Goal: Task Accomplishment & Management: Manage account settings

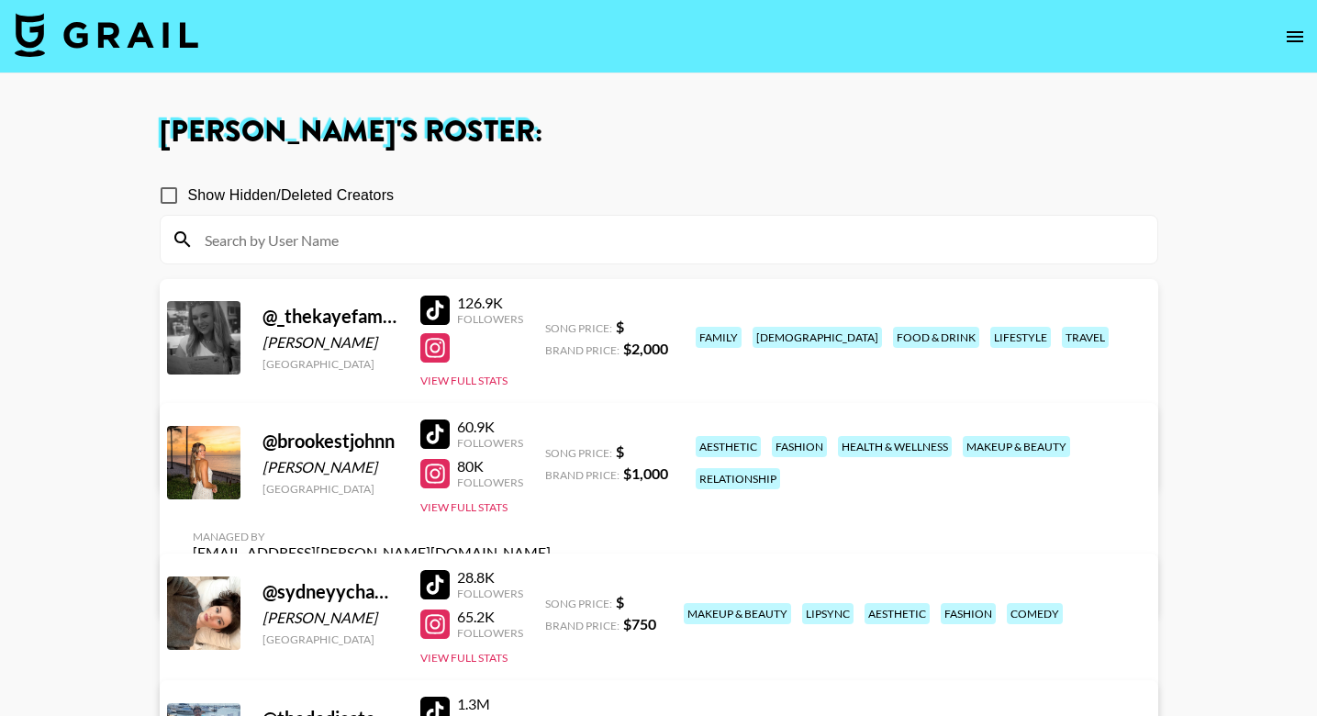
scroll to position [195, 0]
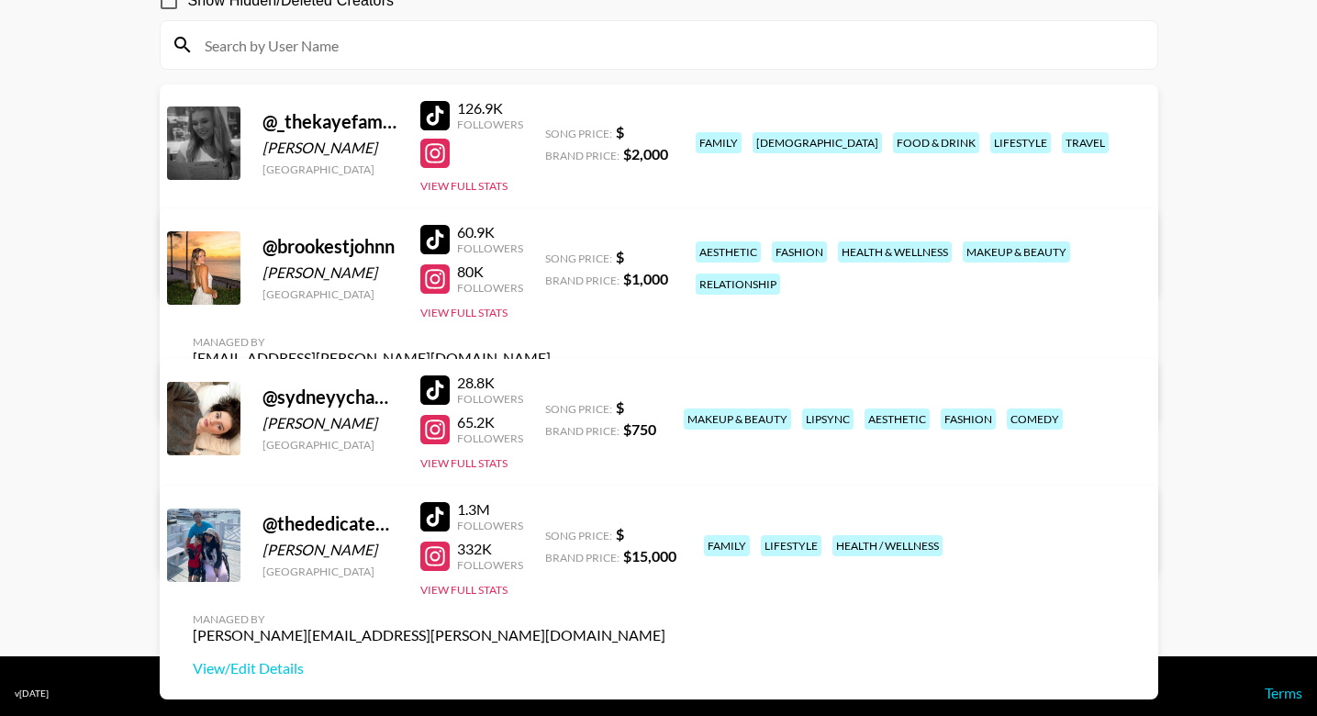
click at [666, 255] on link "View/Edit Details" at bounding box center [429, 264] width 473 height 18
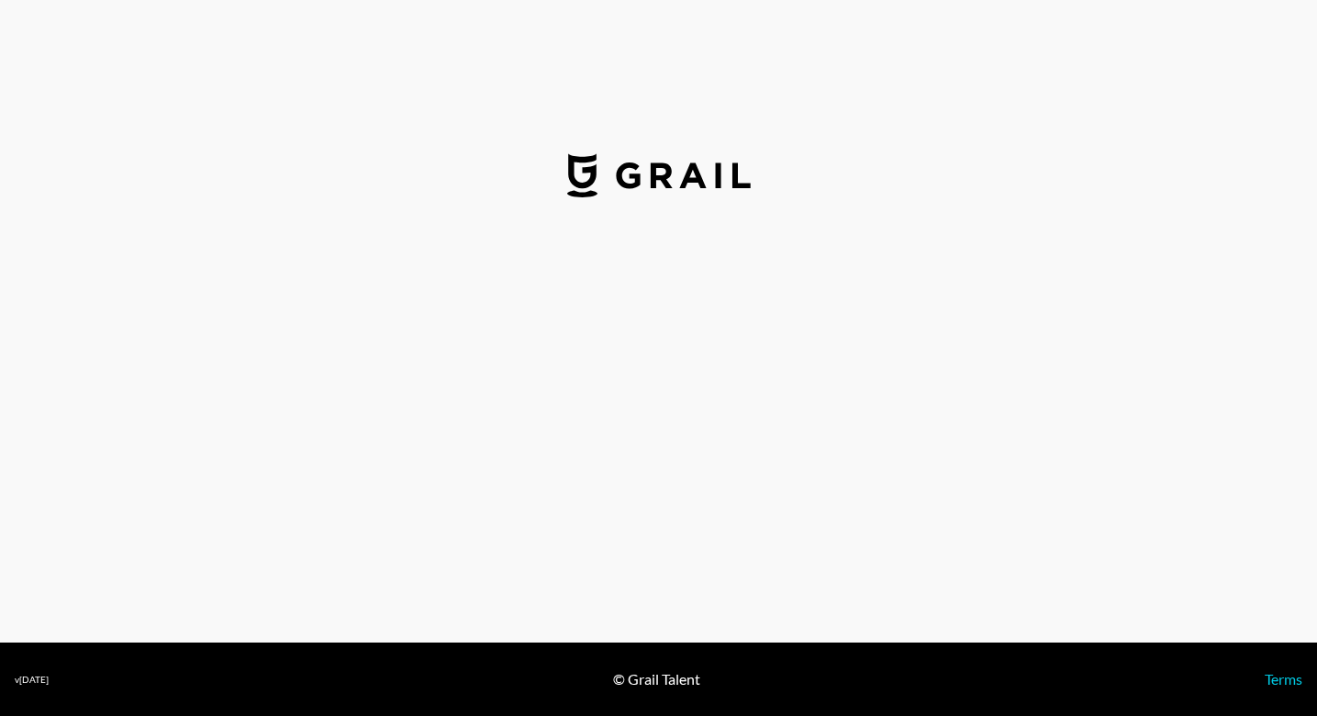
select select "USD"
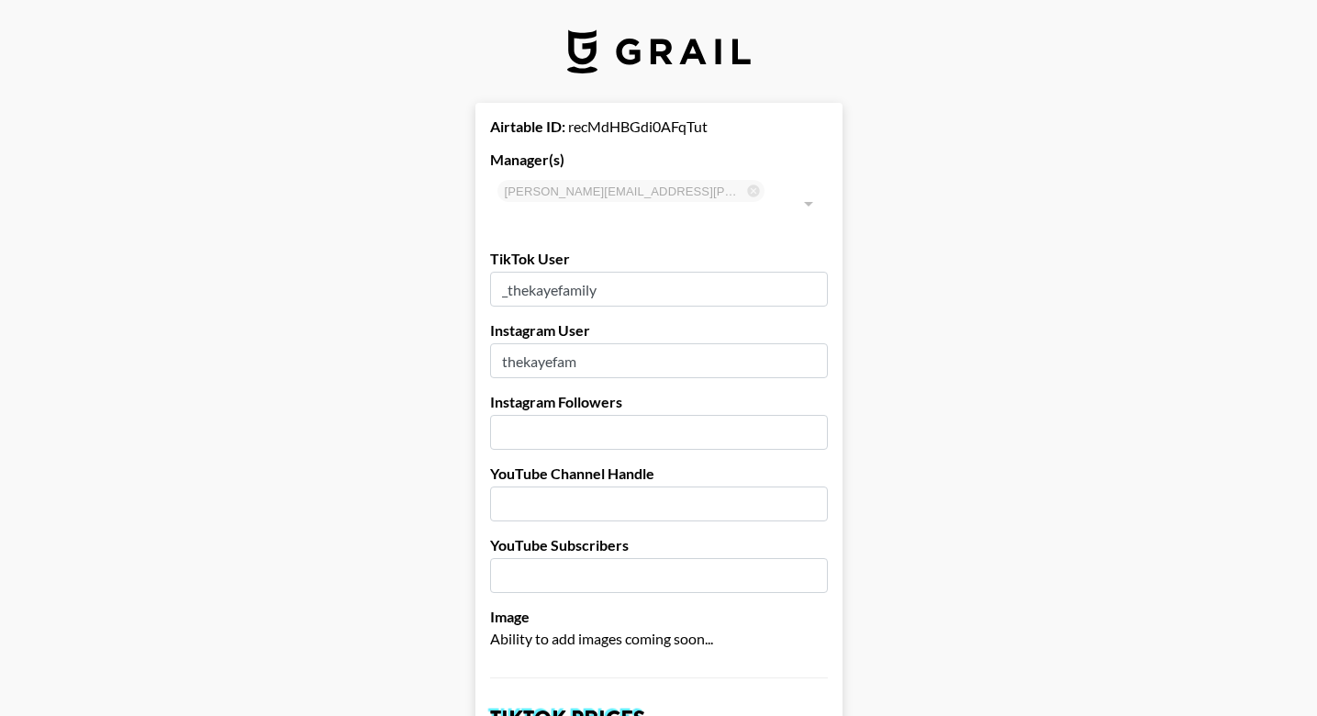
select select "USD"
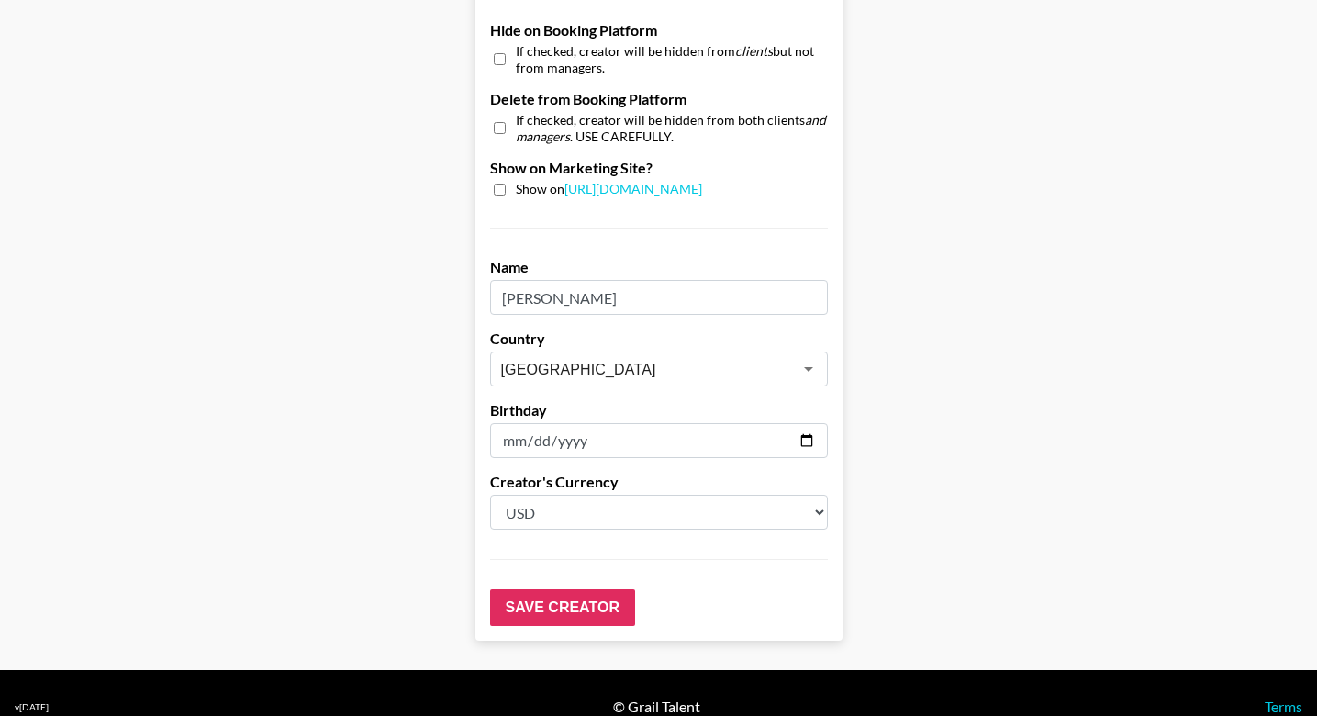
scroll to position [1772, 0]
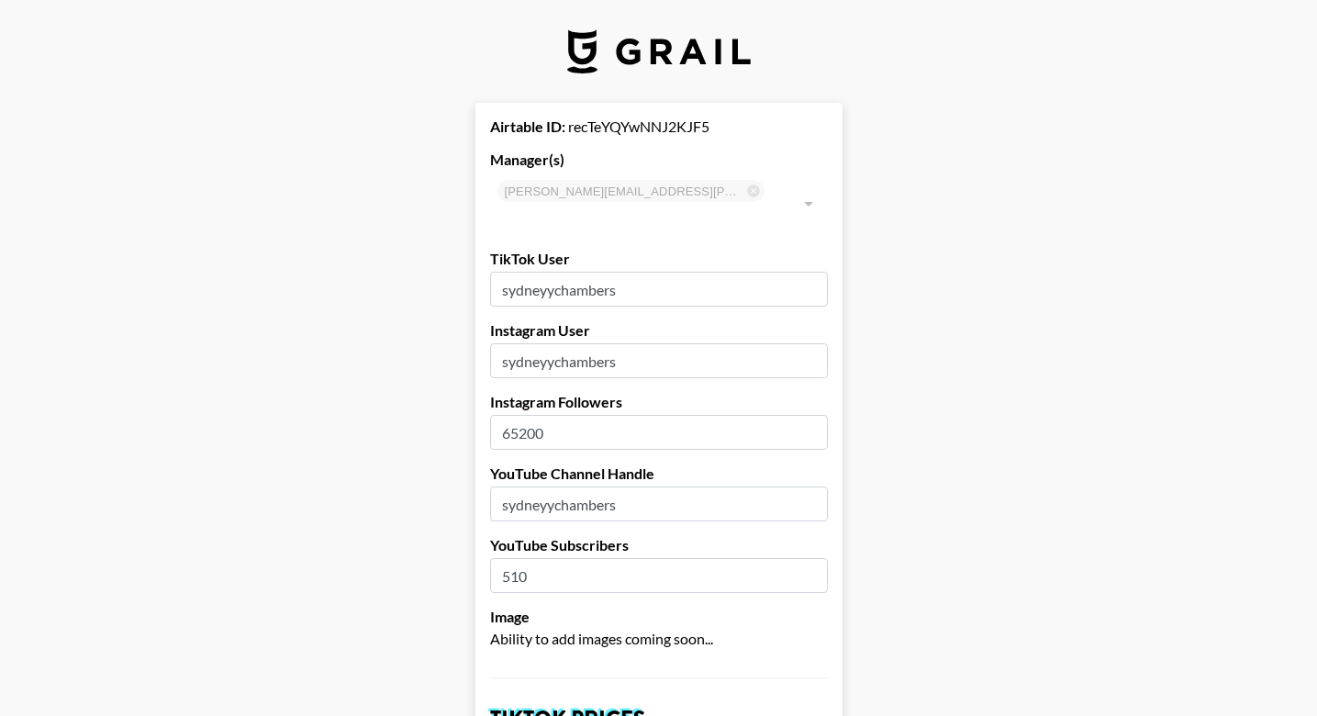
select select "USD"
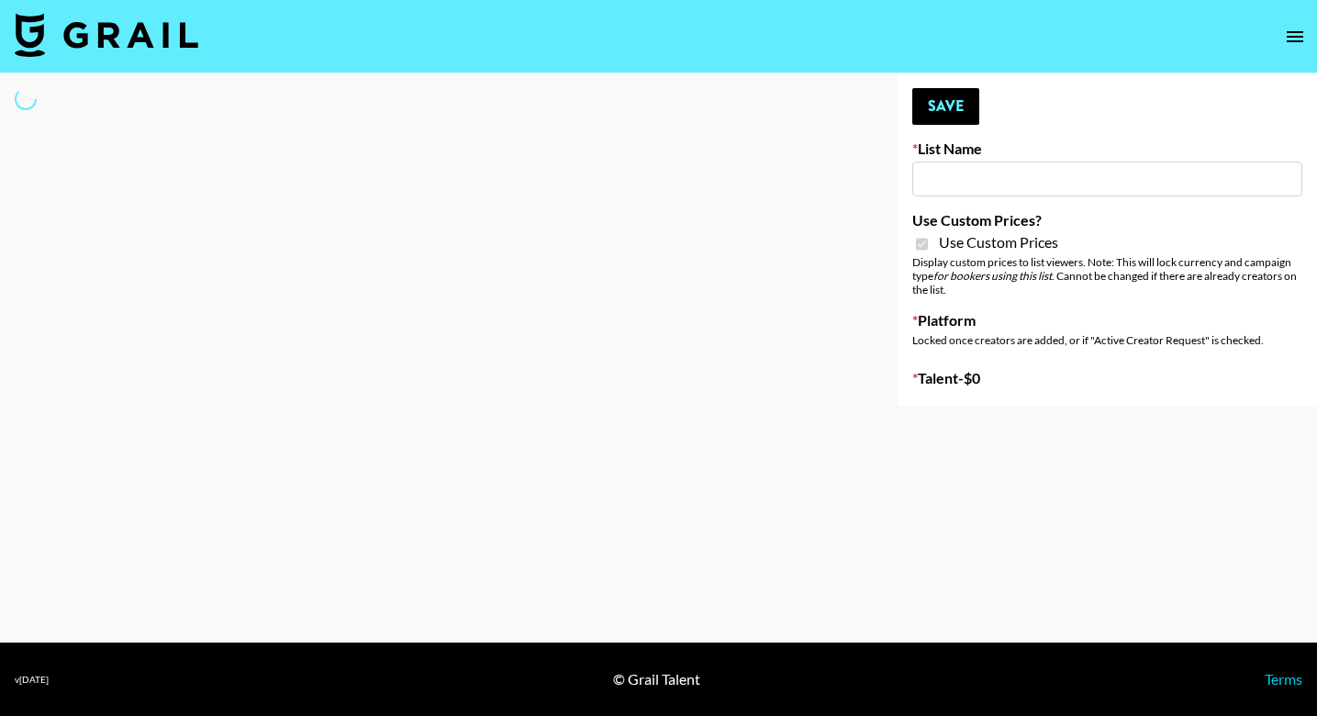
type input "Azar - Podcasters"
checkbox input "true"
select select "Brand"
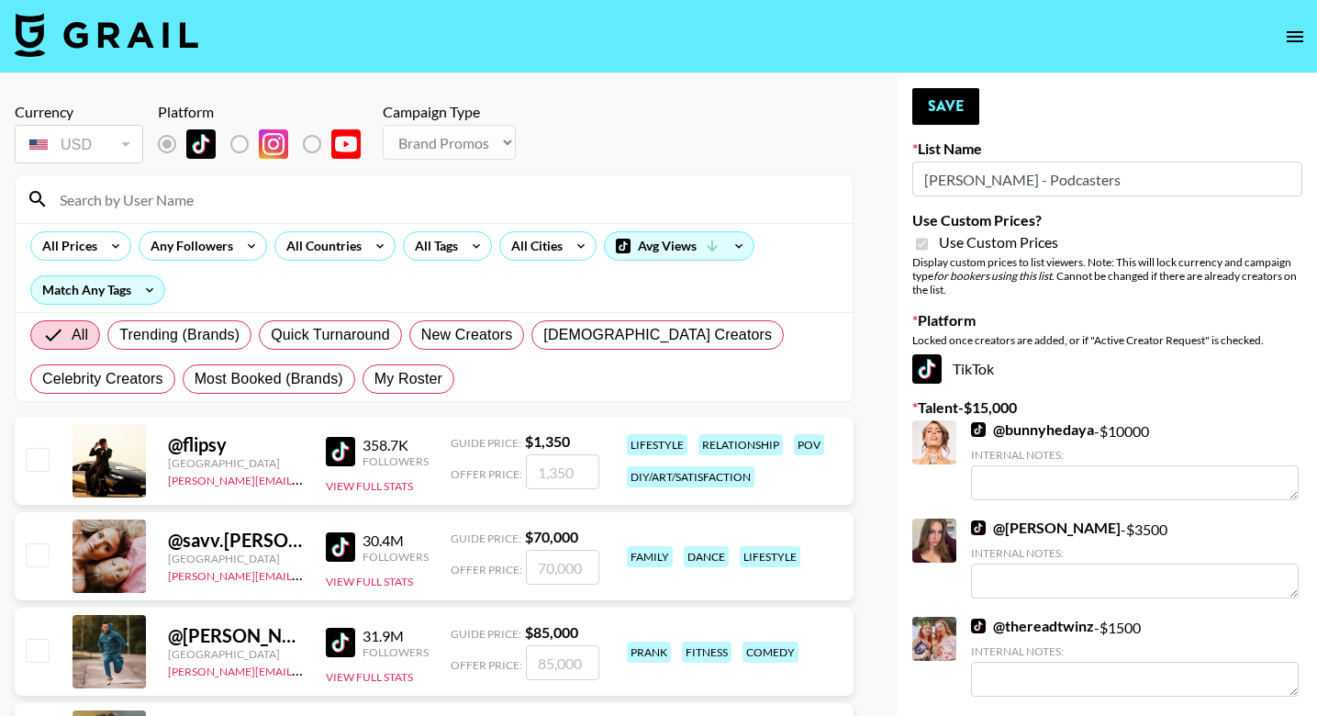
click at [322, 185] on input at bounding box center [445, 199] width 793 height 29
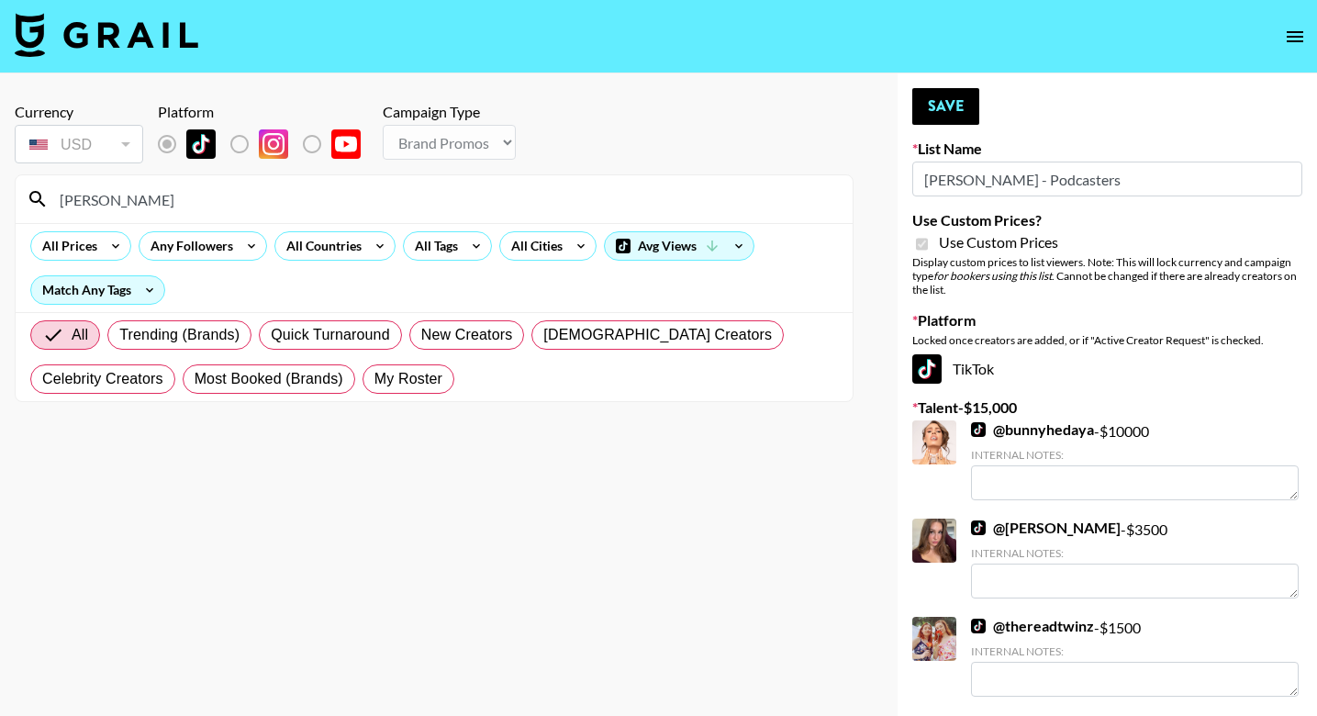
type input "Sydney chambers"
click at [465, 527] on section "Currency USD USD ​ Platform Campaign Type Choose Type... Song Promos Brand Prom…" at bounding box center [434, 372] width 839 height 569
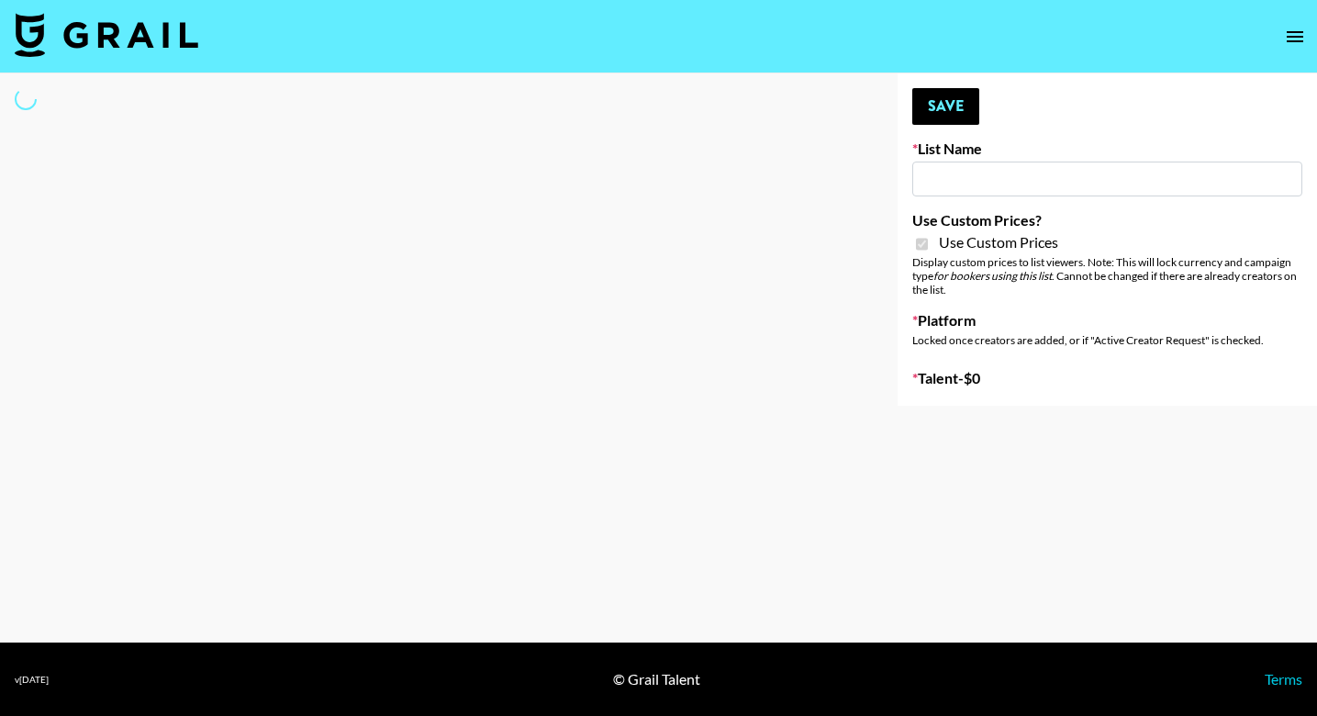
type input "[PERSON_NAME] - Podcasters"
checkbox input "true"
select select "Brand"
type input "DDG Beauty"
checkbox input "true"
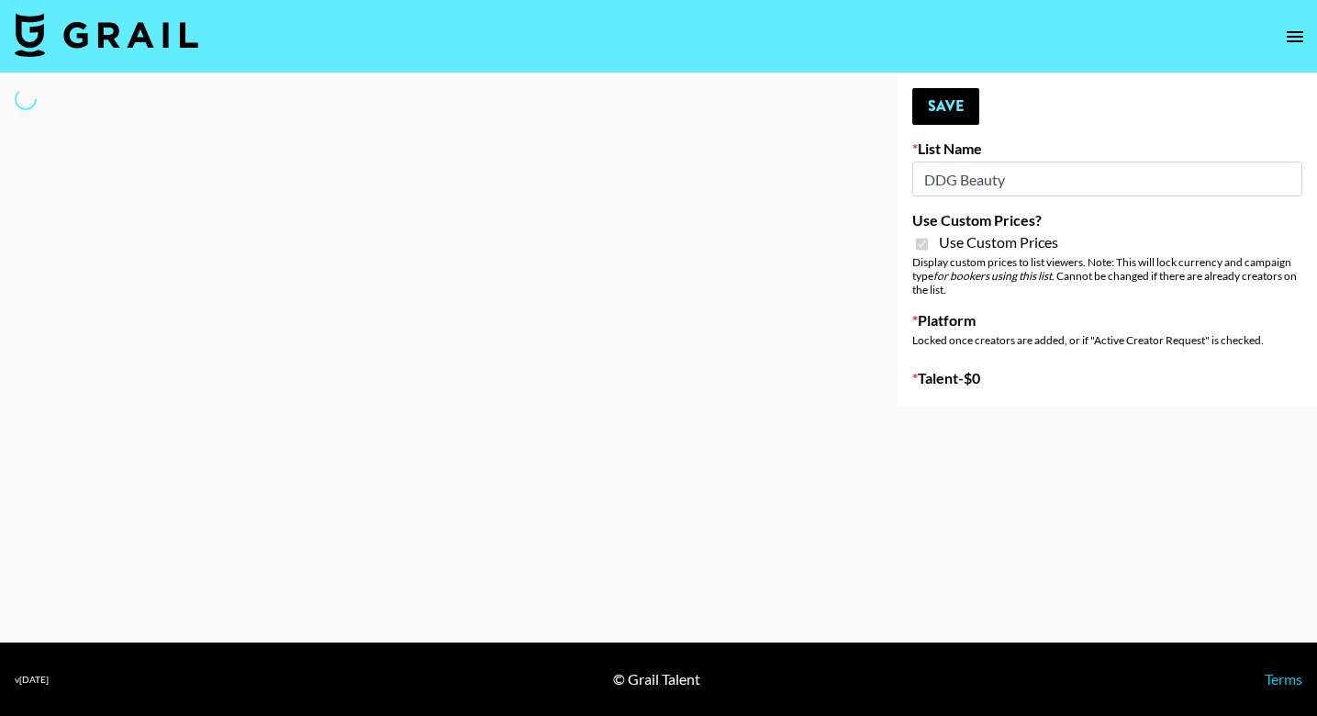
select select "Brand"
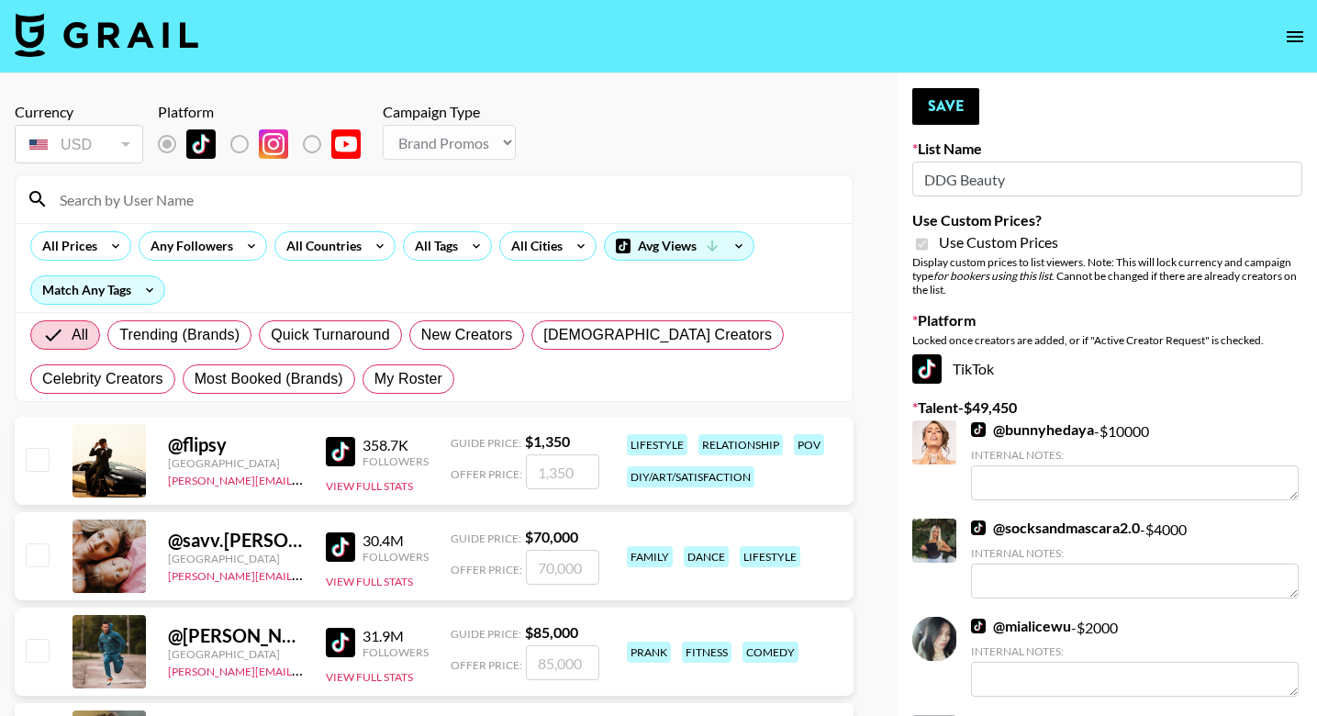
click at [1001, 180] on input "DDG Beauty" at bounding box center [1108, 179] width 390 height 35
click at [219, 205] on input at bounding box center [445, 199] width 793 height 29
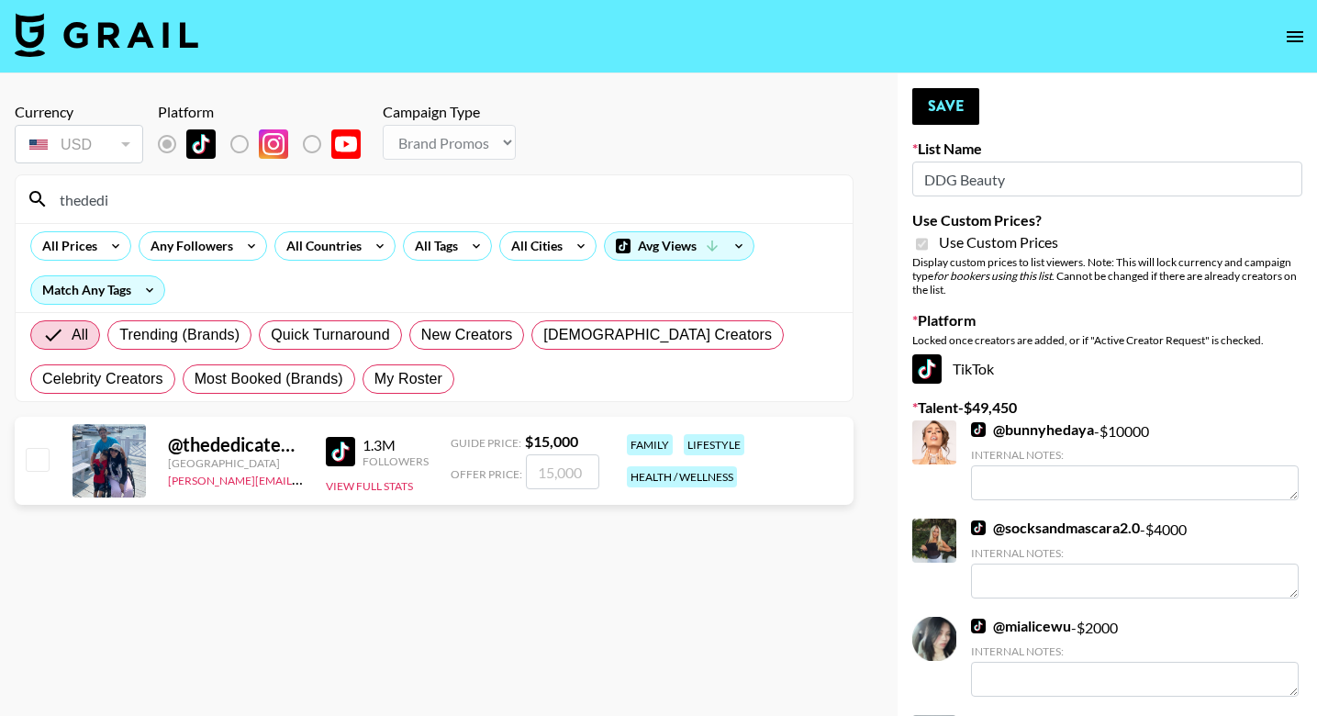
type input "thededi"
click at [34, 463] on input "checkbox" at bounding box center [37, 459] width 22 height 22
checkbox input "true"
type input "15000"
click at [944, 109] on button "Save" at bounding box center [946, 106] width 67 height 37
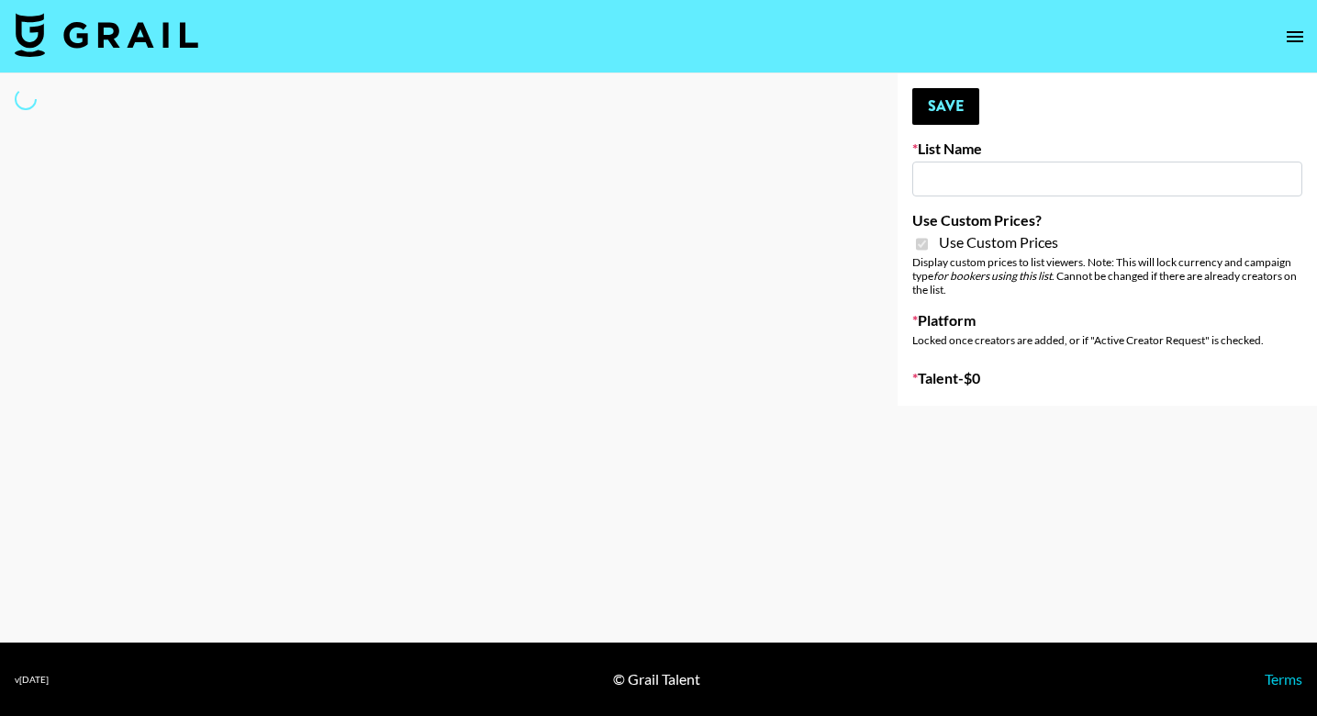
type input "[PERSON_NAME] - Podcasters"
checkbox input "true"
select select "Brand"
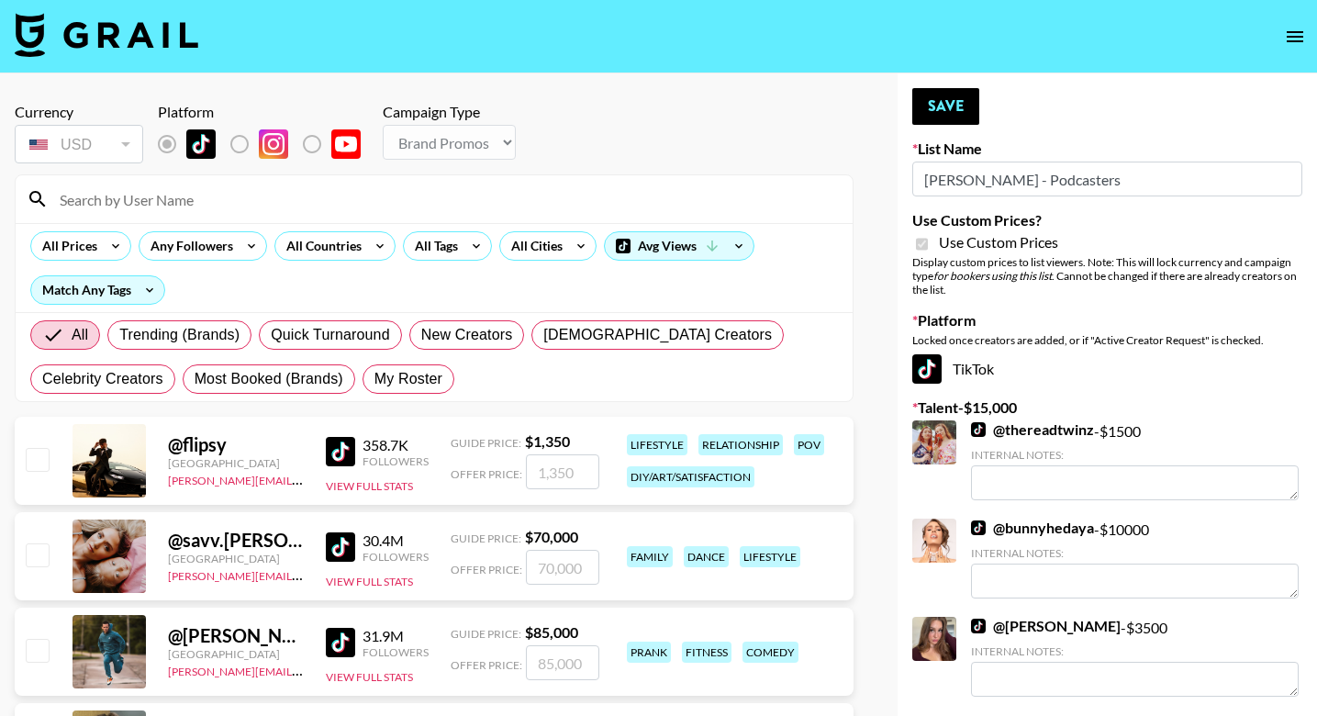
click at [238, 190] on input at bounding box center [445, 199] width 793 height 29
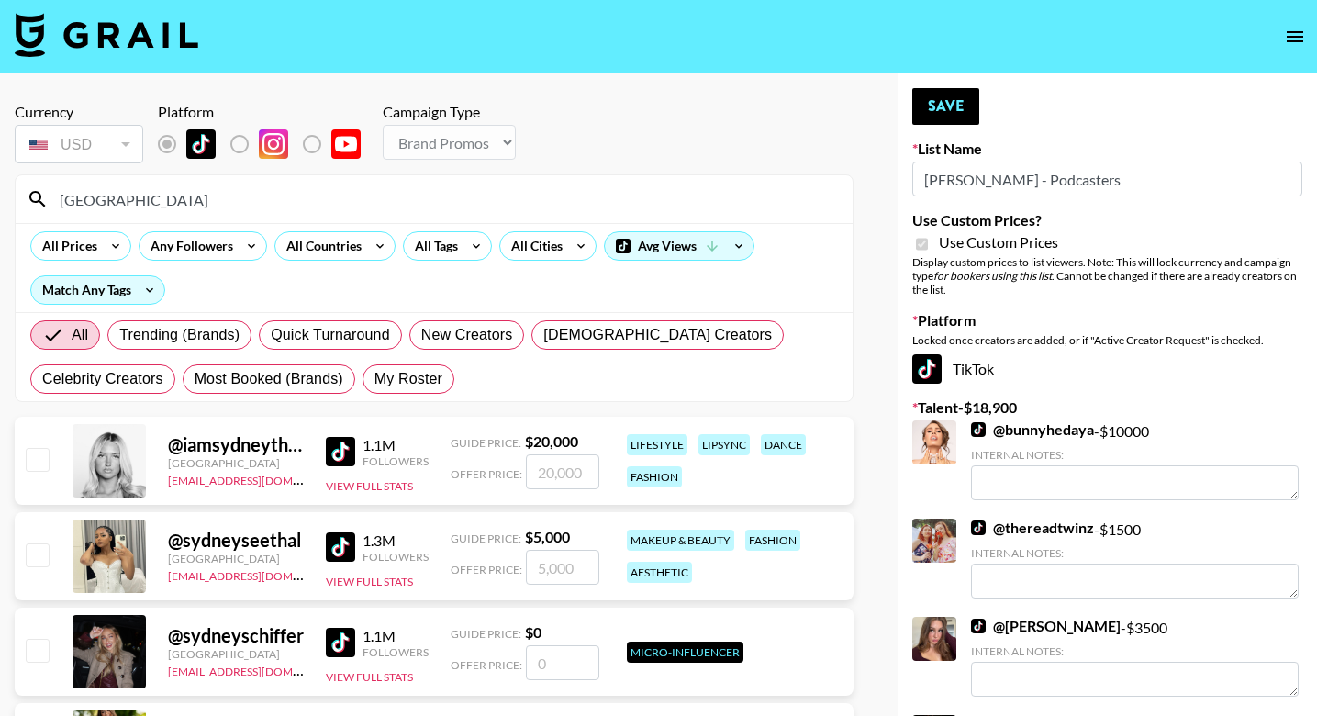
type input "[GEOGRAPHIC_DATA]"
drag, startPoint x: 238, startPoint y: 190, endPoint x: 39, endPoint y: 465, distance: 338.6
click at [39, 465] on input "checkbox" at bounding box center [37, 459] width 22 height 22
checkbox input "true"
type input "20000"
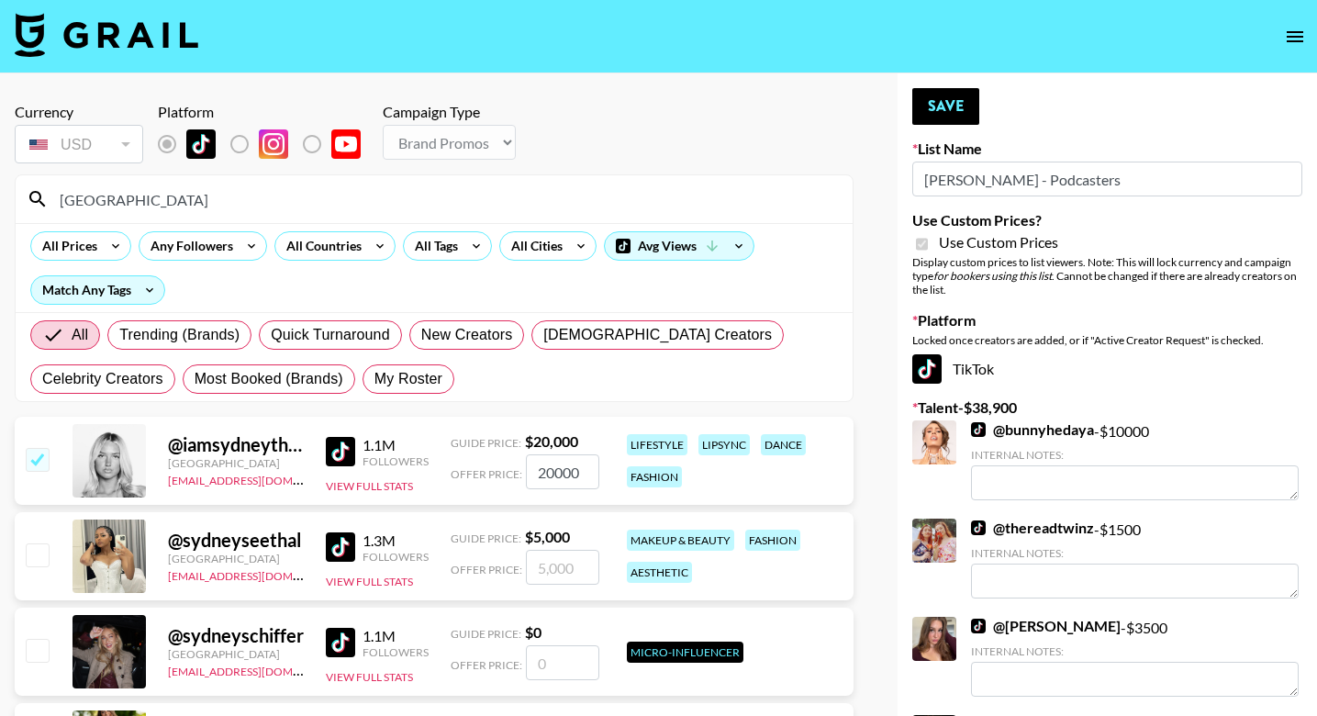
click at [39, 465] on input "checkbox" at bounding box center [37, 459] width 22 height 22
checkbox input "false"
click at [132, 204] on input "[GEOGRAPHIC_DATA]" at bounding box center [445, 199] width 793 height 29
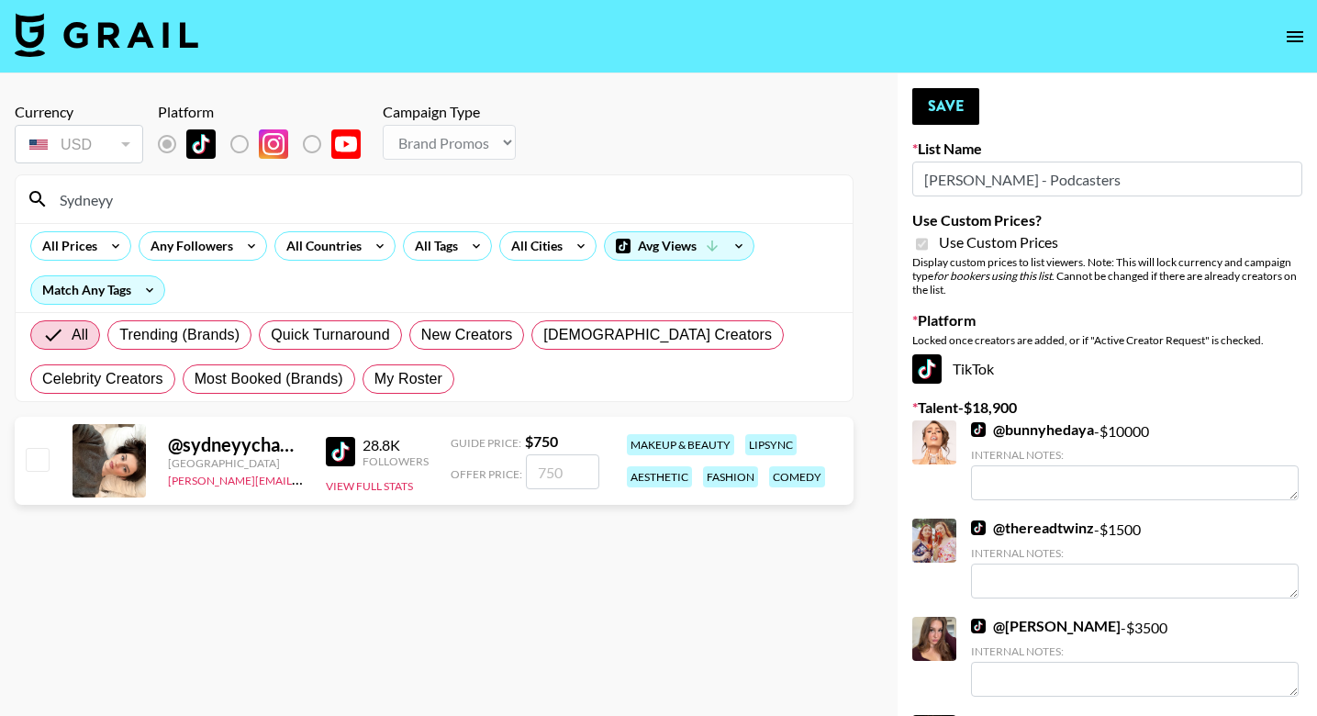
type input "Sydneyy"
click at [39, 459] on input "checkbox" at bounding box center [37, 459] width 22 height 22
checkbox input "true"
type input "750"
click at [936, 110] on button "Save" at bounding box center [946, 106] width 67 height 37
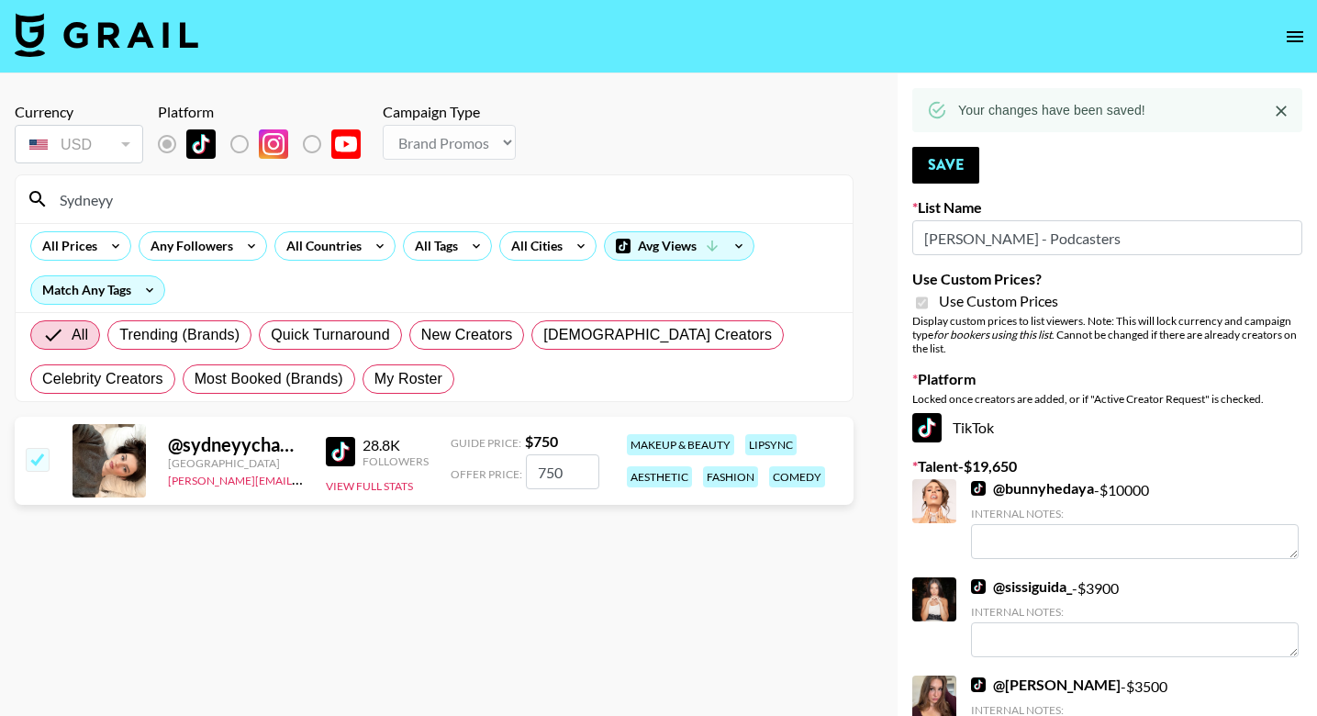
drag, startPoint x: 126, startPoint y: 201, endPoint x: 3, endPoint y: 199, distance: 123.0
click at [3, 199] on div "Currency USD USD ​ Platform Campaign Type Choose Type... Song Promos Brand Prom…" at bounding box center [434, 529] width 868 height 912
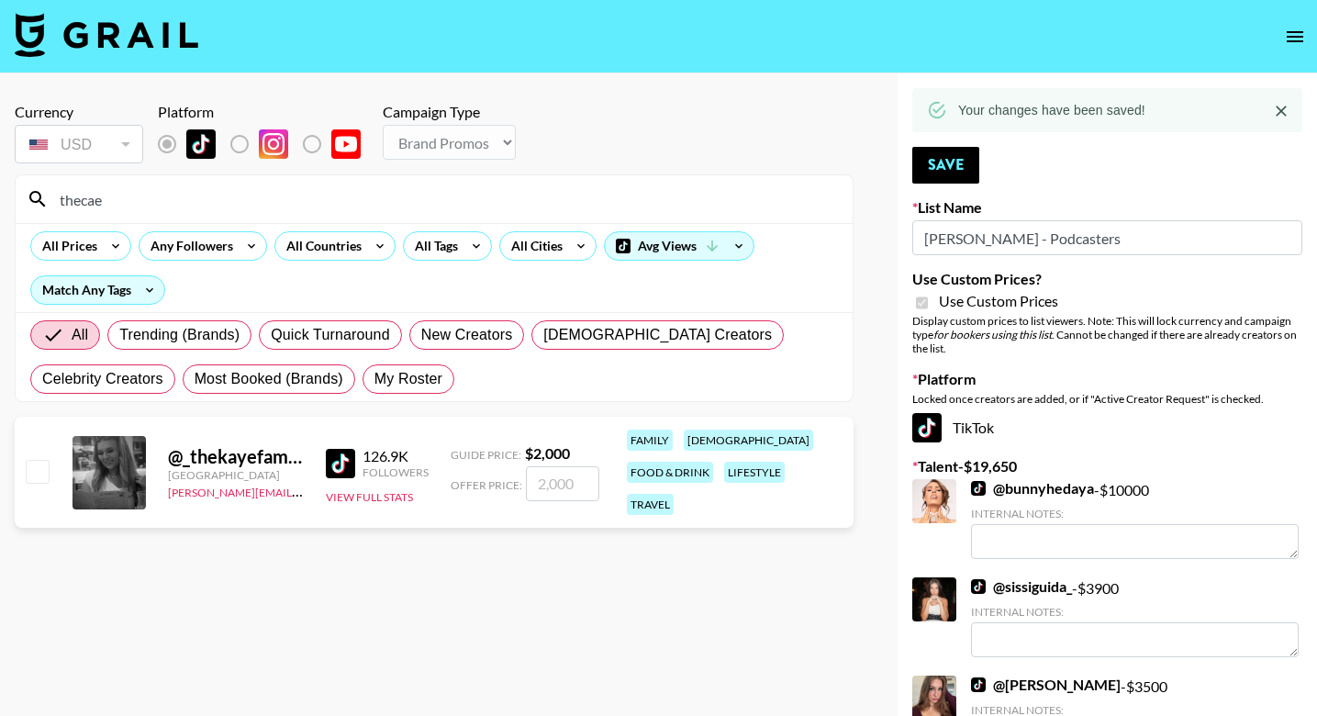
drag, startPoint x: 3, startPoint y: 199, endPoint x: 33, endPoint y: 462, distance: 264.3
click at [33, 462] on section "Currency USD USD ​ Platform Campaign Type Choose Type... Song Promos Brand Prom…" at bounding box center [434, 372] width 839 height 569
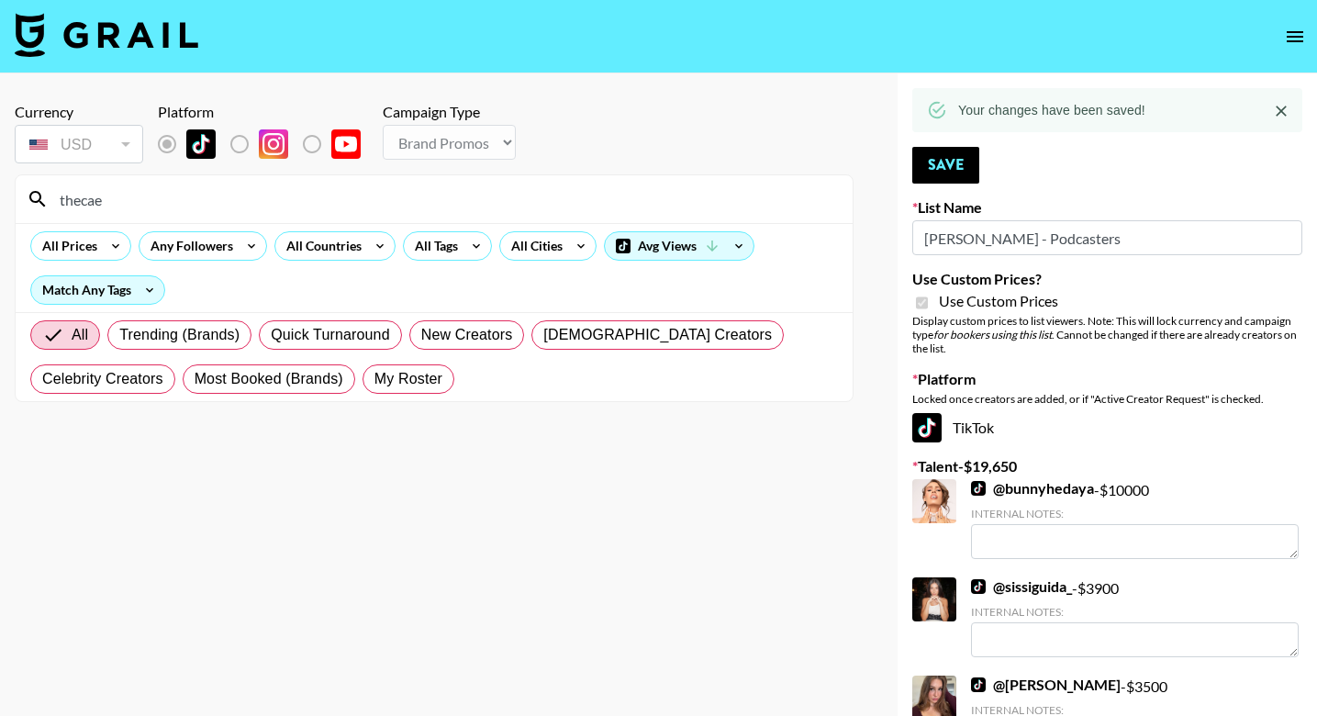
click at [151, 193] on input "thecae" at bounding box center [445, 199] width 793 height 29
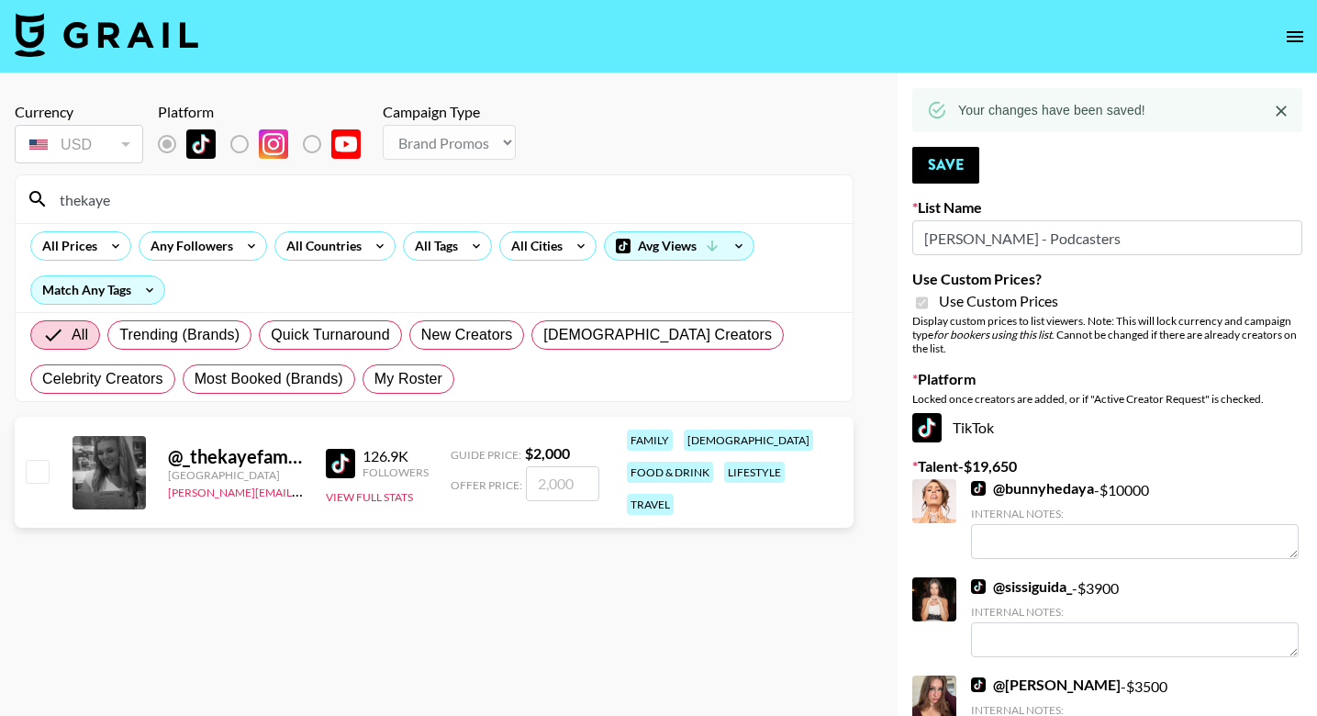
type input "thekaye"
click at [28, 460] on input "checkbox" at bounding box center [37, 471] width 22 height 22
checkbox input "true"
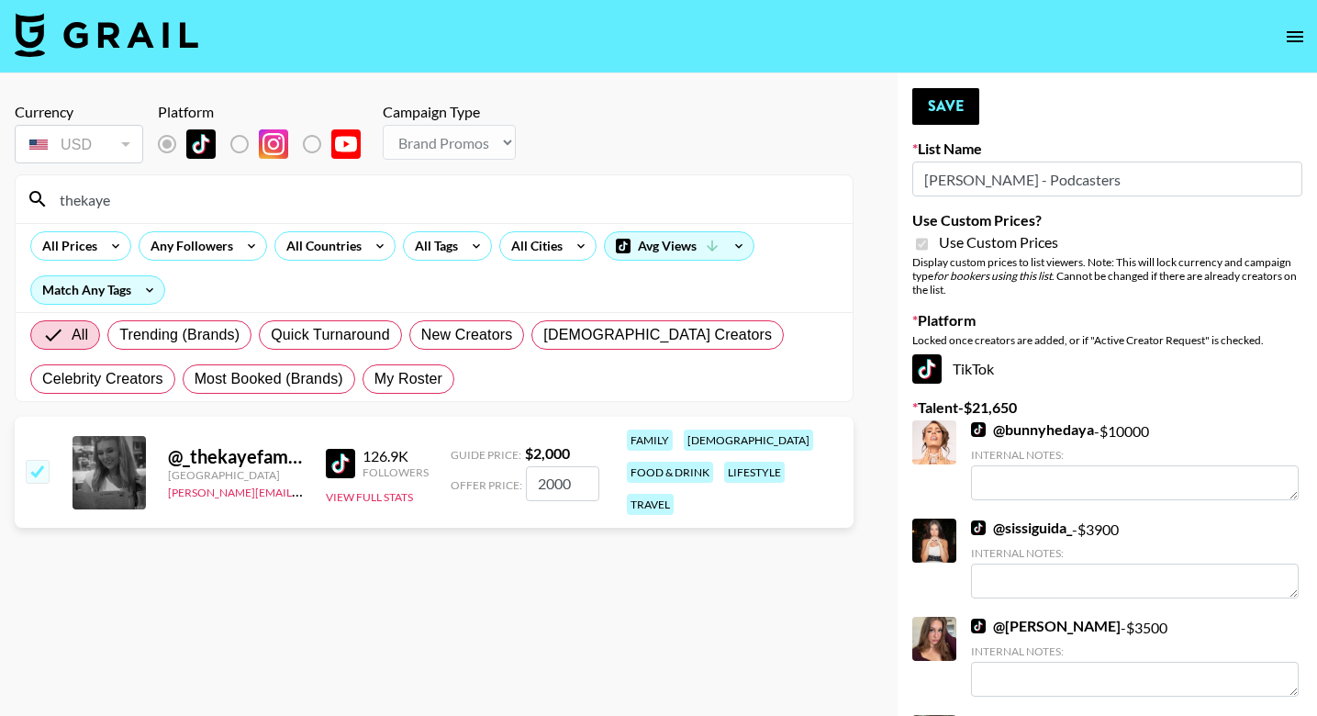
type input "2000"
checkbox input "false"
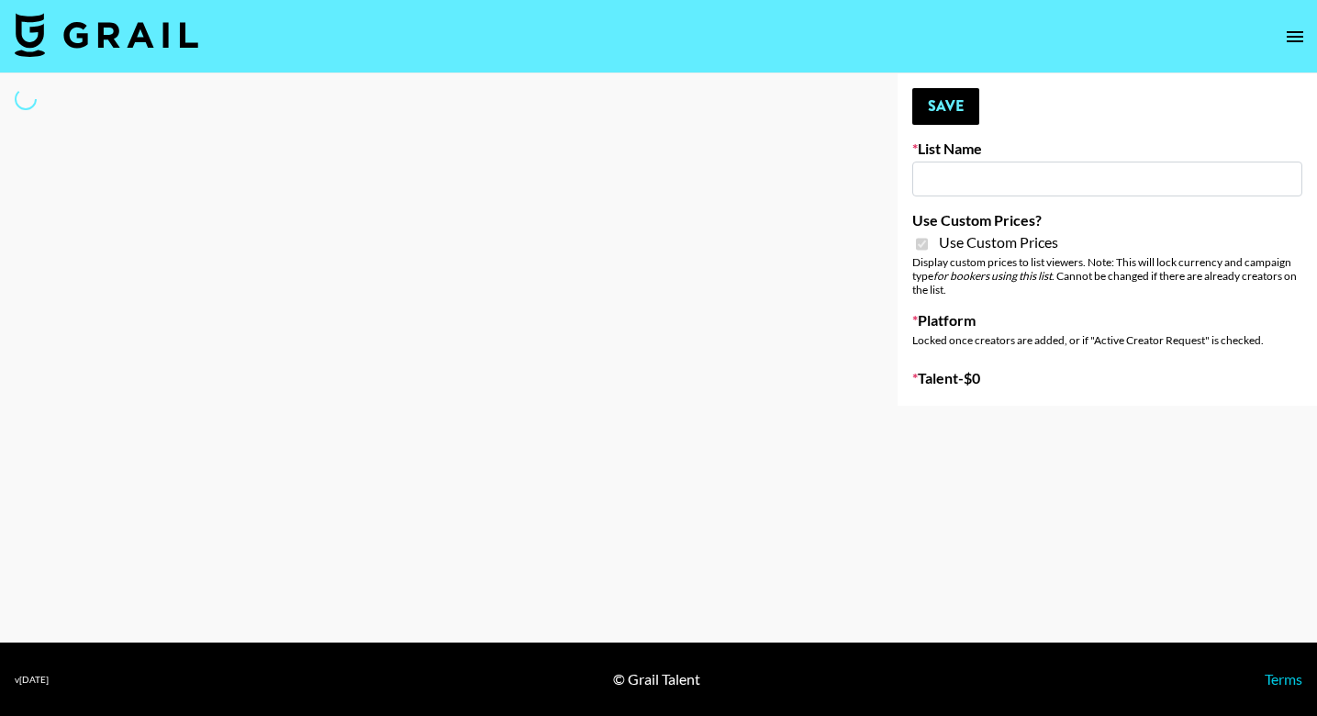
type input "[PERSON_NAME] - Podcasters"
checkbox input "true"
select select "Brand"
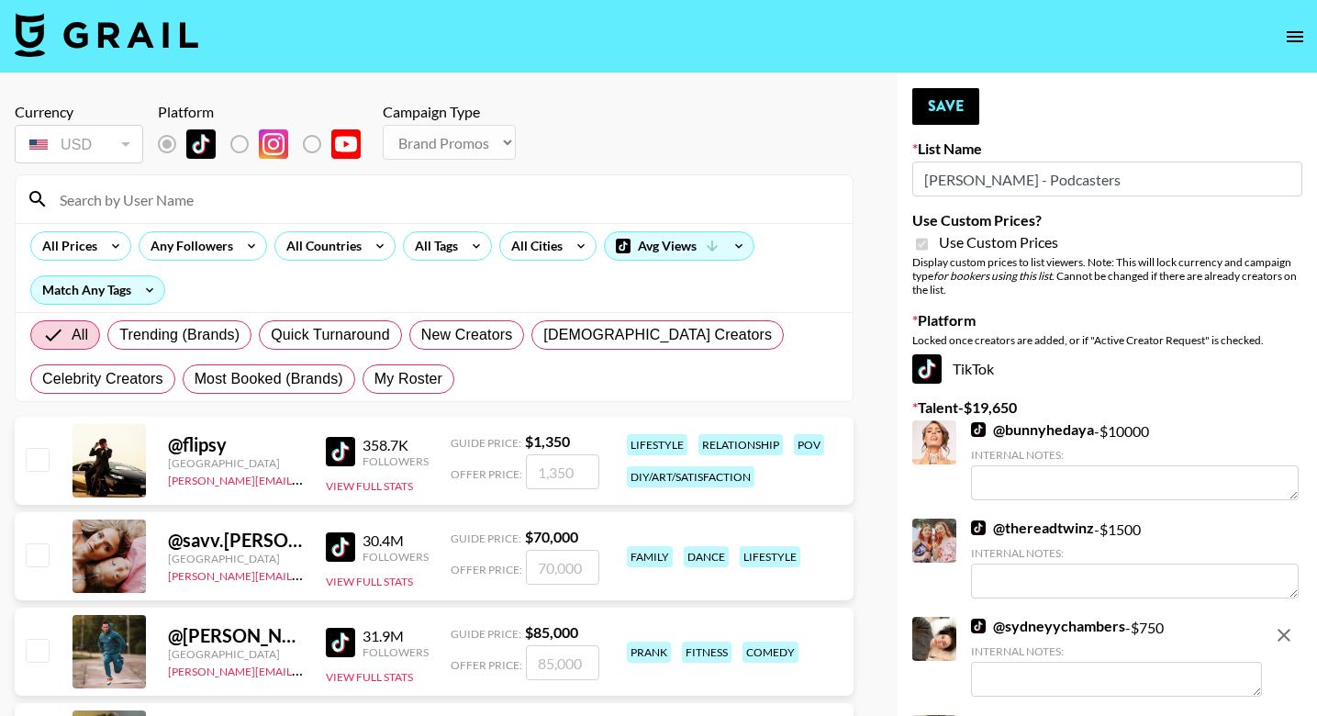
click at [284, 194] on input at bounding box center [445, 199] width 793 height 29
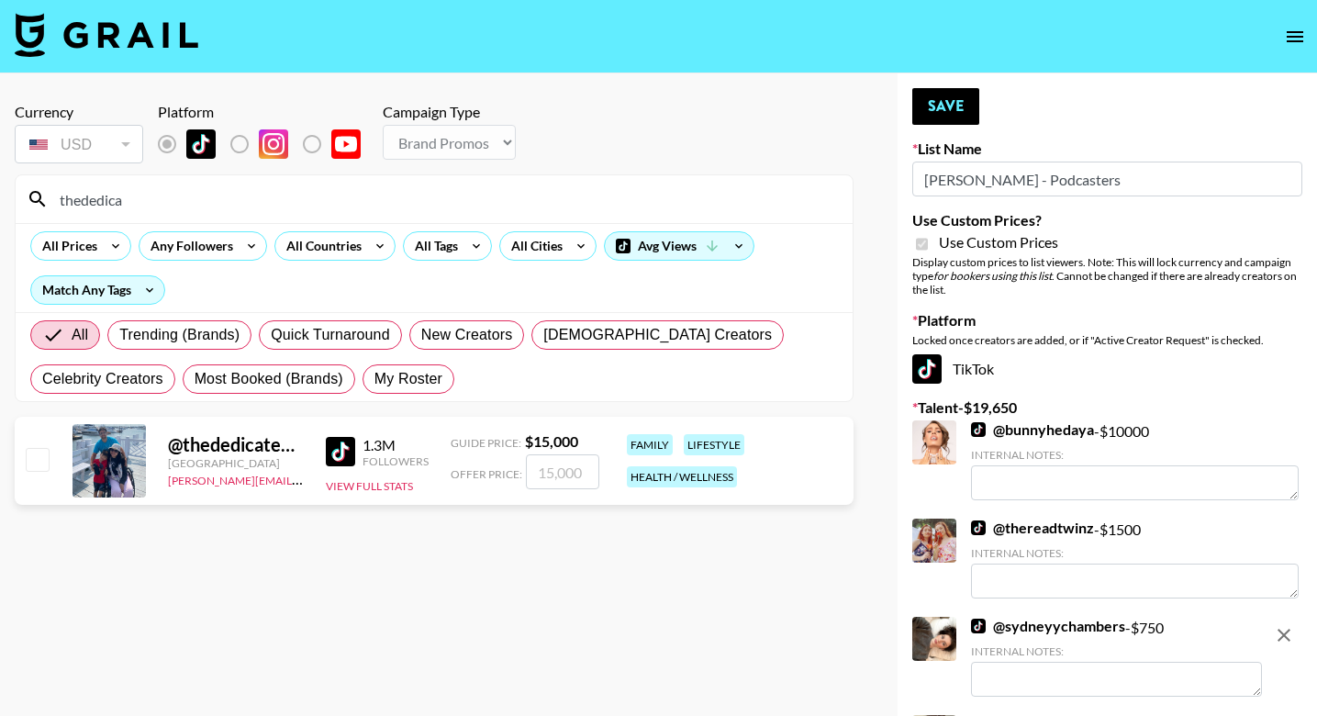
type input "thededica"
click at [33, 460] on input "checkbox" at bounding box center [37, 459] width 22 height 22
checkbox input "true"
type input "15000"
click at [947, 107] on button "Save" at bounding box center [946, 106] width 67 height 37
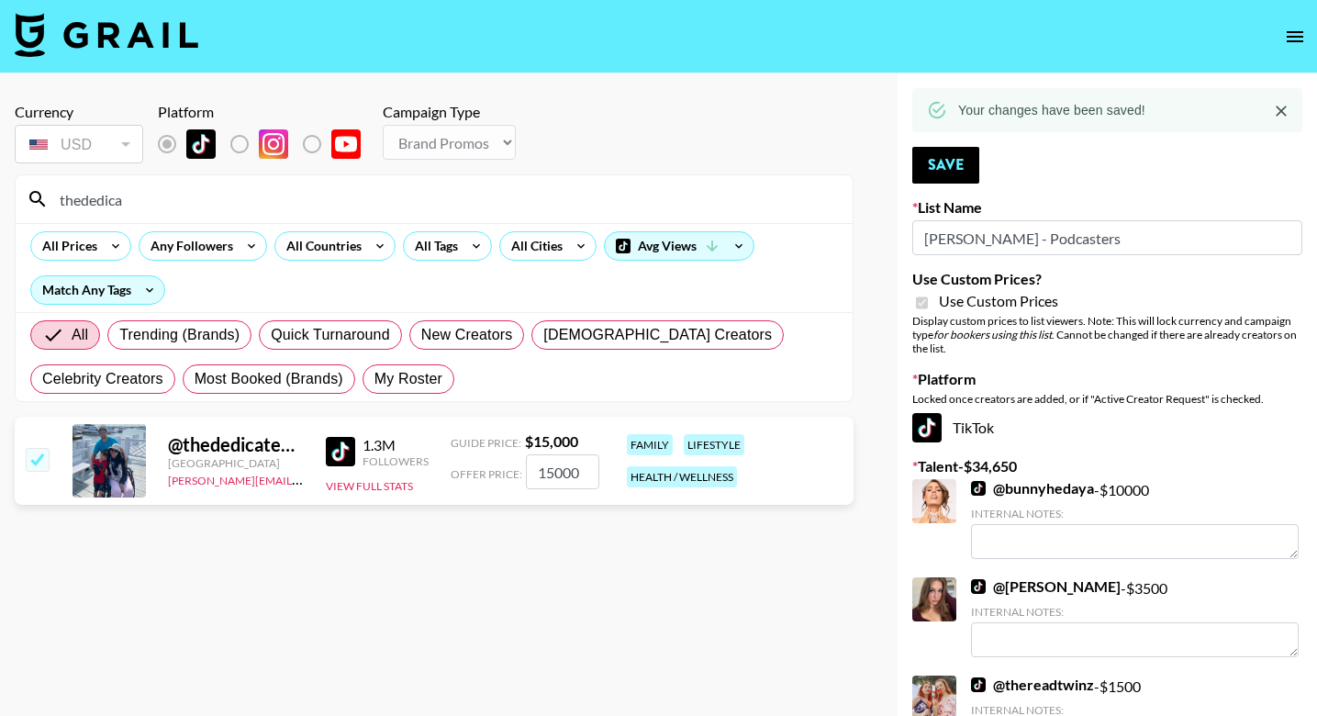
click at [287, 204] on input "thededica" at bounding box center [445, 199] width 793 height 29
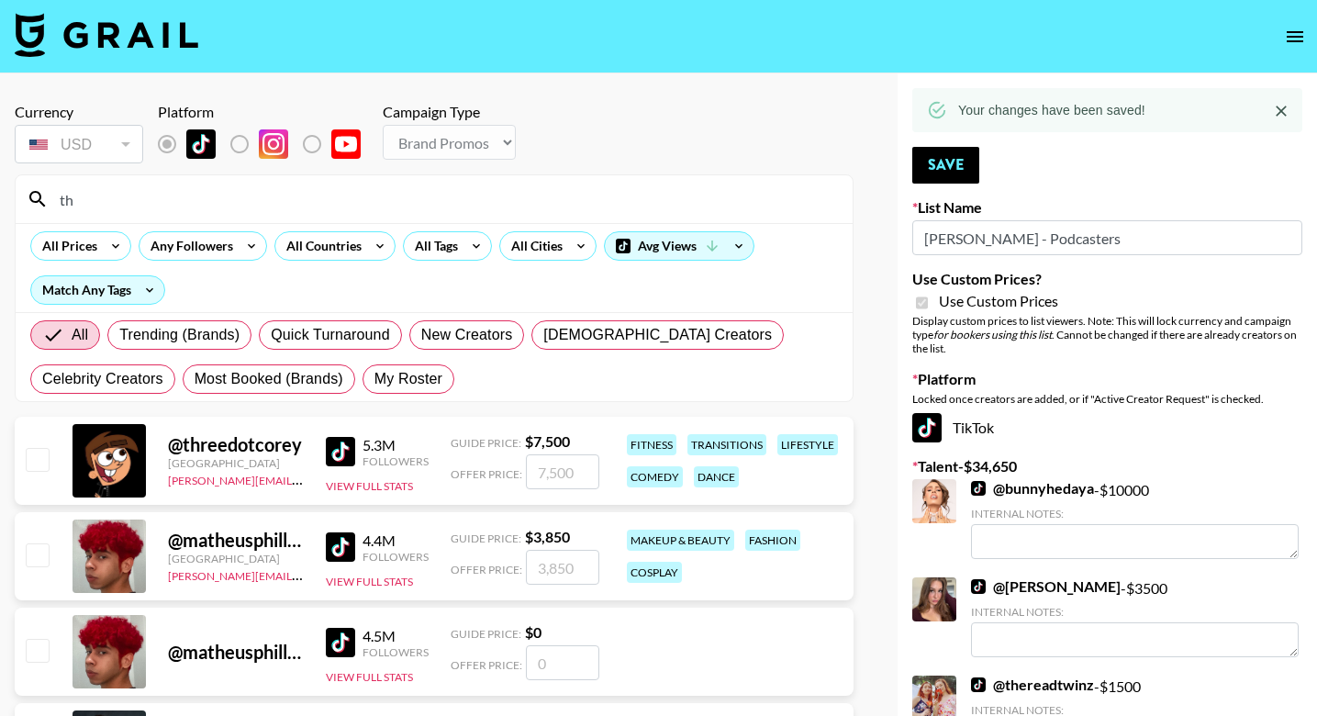
type input "t"
